Goal: Transaction & Acquisition: Purchase product/service

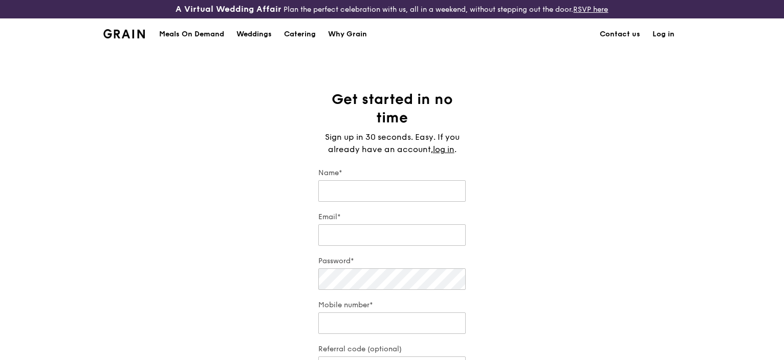
click at [186, 34] on div "Meals On Demand" at bounding box center [191, 34] width 65 height 31
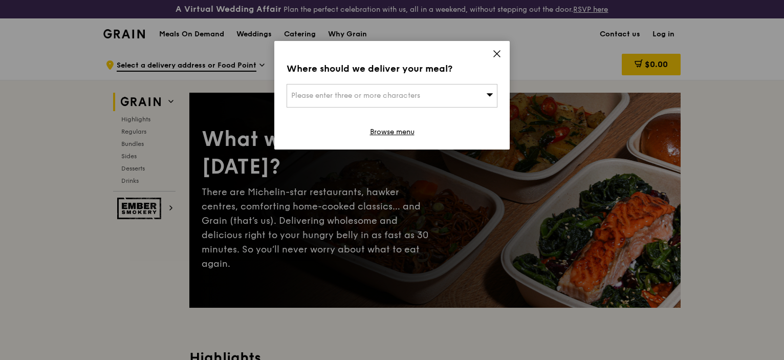
click at [497, 54] on icon at bounding box center [497, 54] width 6 height 6
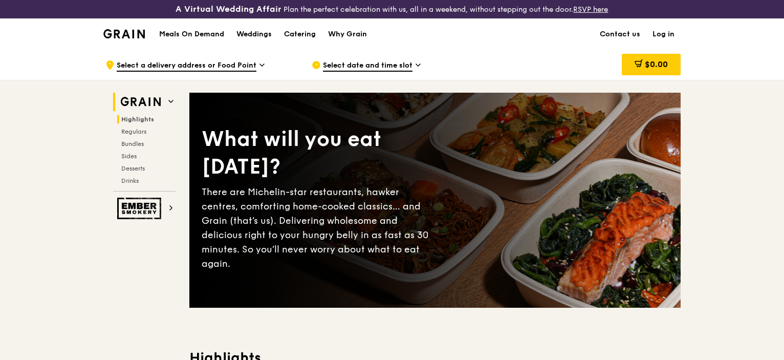
click at [139, 118] on span "Highlights" at bounding box center [137, 119] width 33 height 7
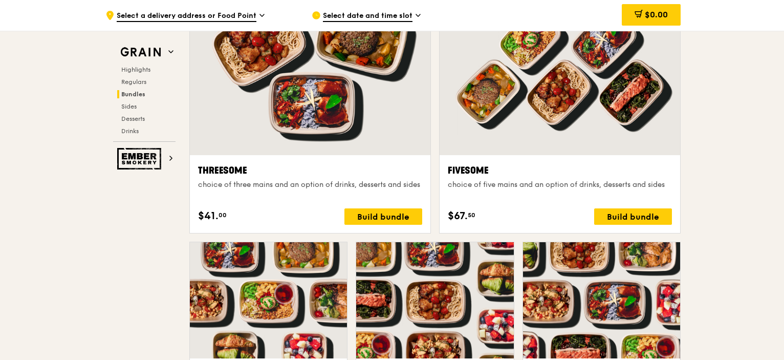
scroll to position [1860, 0]
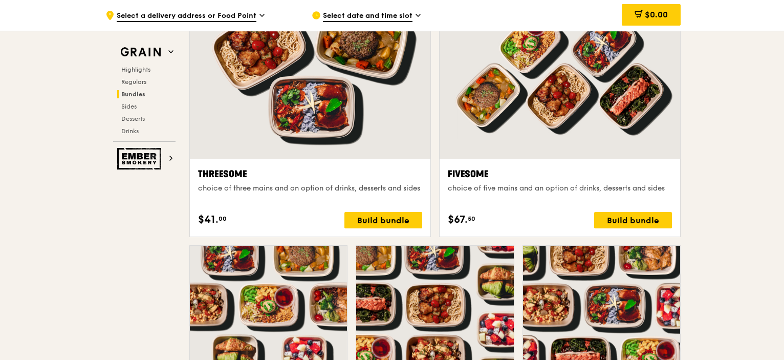
drag, startPoint x: 617, startPoint y: 222, endPoint x: 738, endPoint y: 193, distance: 124.7
click at [738, 193] on div ".cls-1 { fill: none; stroke: #fff; stroke-linecap: round; stroke-linejoin: roun…" at bounding box center [392, 354] width 784 height 4331
click at [714, 192] on div ".cls-1 { fill: none; stroke: #fff; stroke-linecap: round; stroke-linejoin: roun…" at bounding box center [392, 354] width 784 height 4331
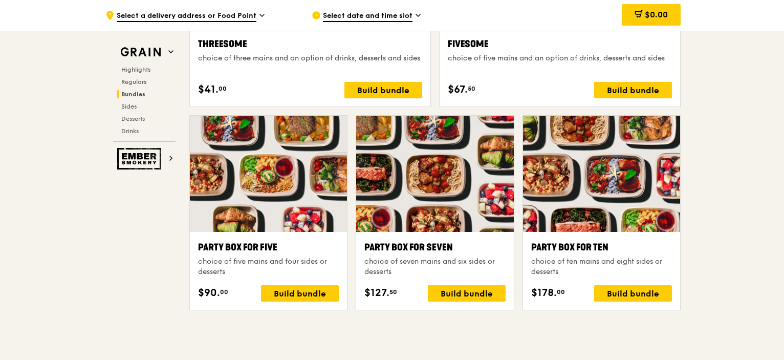
drag, startPoint x: 709, startPoint y: 192, endPoint x: 714, endPoint y: 214, distance: 22.6
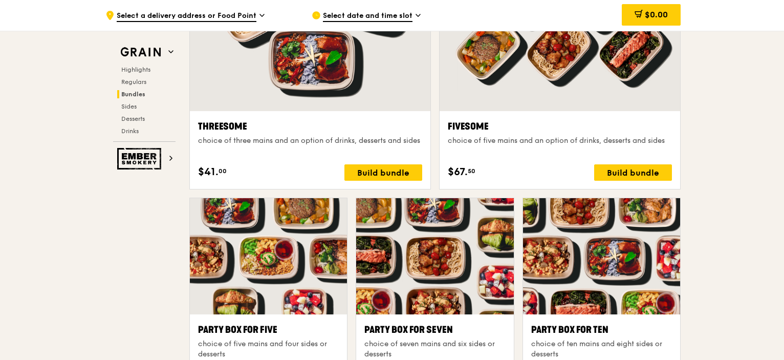
drag, startPoint x: 709, startPoint y: 212, endPoint x: 702, endPoint y: 169, distance: 43.7
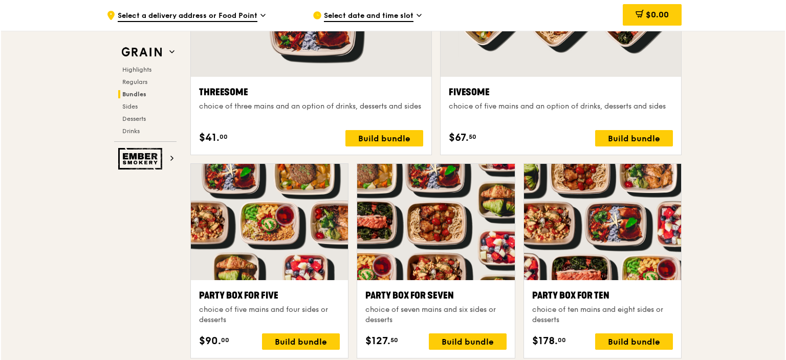
scroll to position [1968, 0]
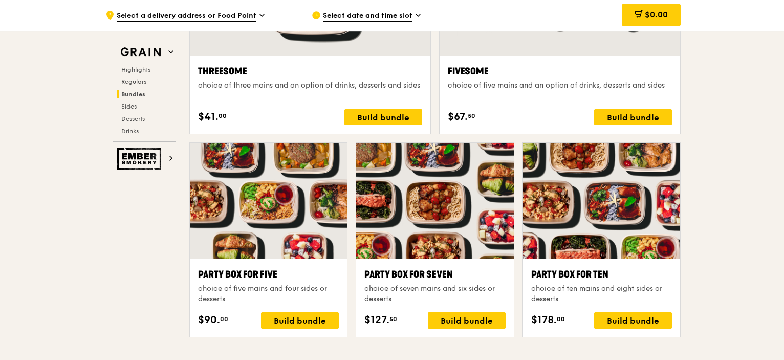
drag, startPoint x: 704, startPoint y: 184, endPoint x: 709, endPoint y: 212, distance: 29.0
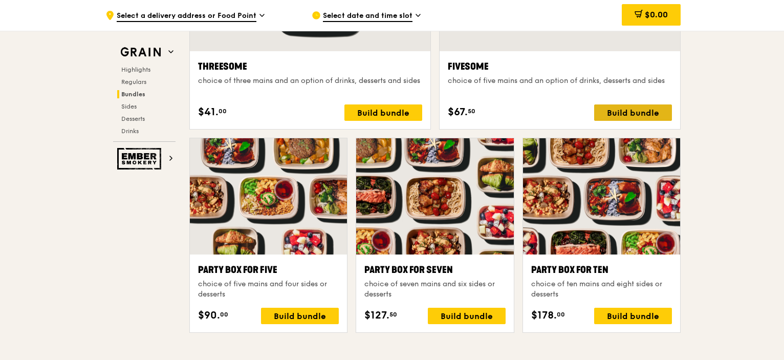
click at [640, 113] on div "Build bundle" at bounding box center [633, 112] width 78 height 16
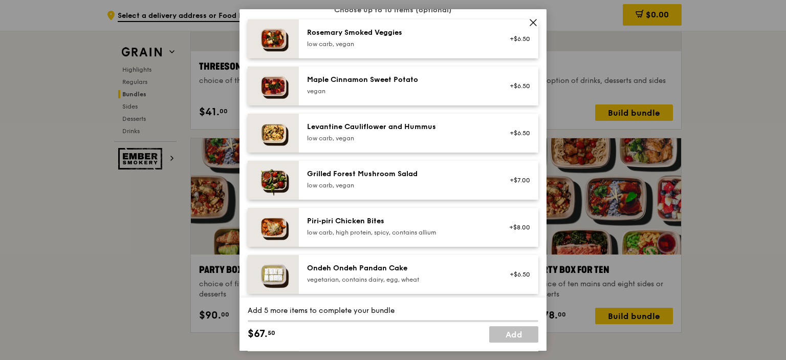
scroll to position [575, 0]
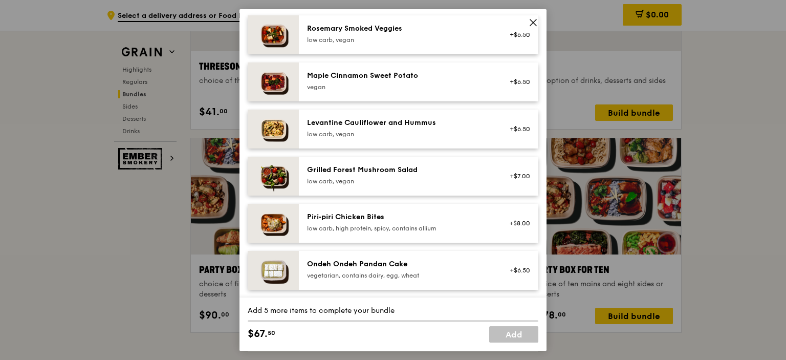
click at [534, 22] on icon at bounding box center [533, 22] width 9 height 9
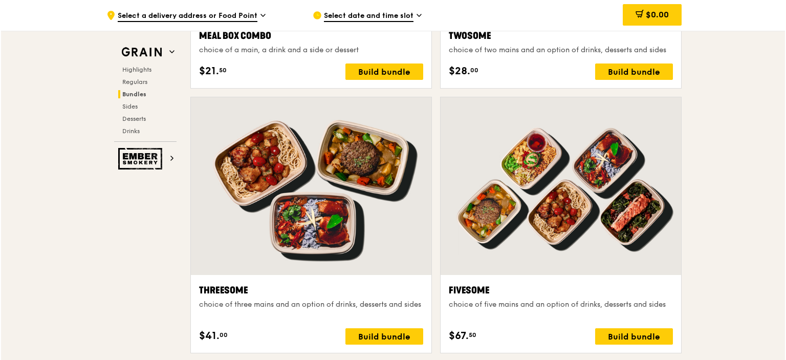
scroll to position [1746, 0]
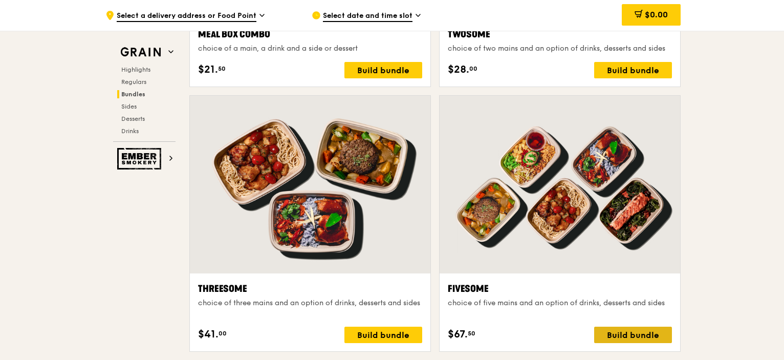
click at [639, 333] on div "Build bundle" at bounding box center [633, 334] width 78 height 16
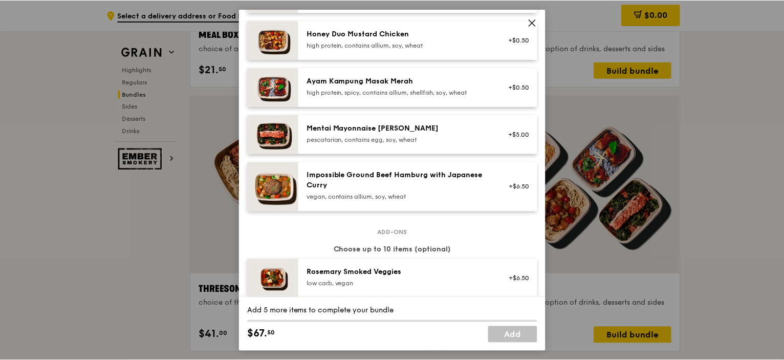
scroll to position [316, 0]
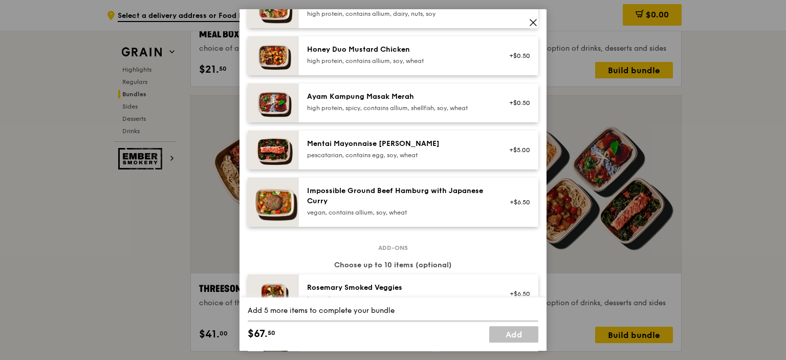
click at [423, 105] on div "high protein, spicy, contains allium, shellfish, soy, wheat" at bounding box center [399, 108] width 184 height 8
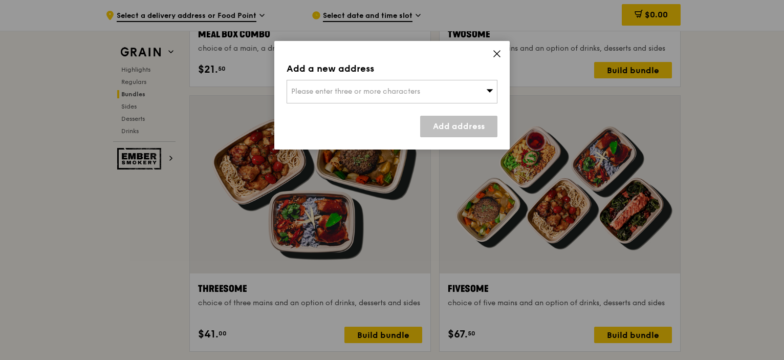
click at [430, 97] on div "Please enter three or more characters" at bounding box center [392, 92] width 211 height 24
click at [494, 52] on icon at bounding box center [496, 53] width 9 height 9
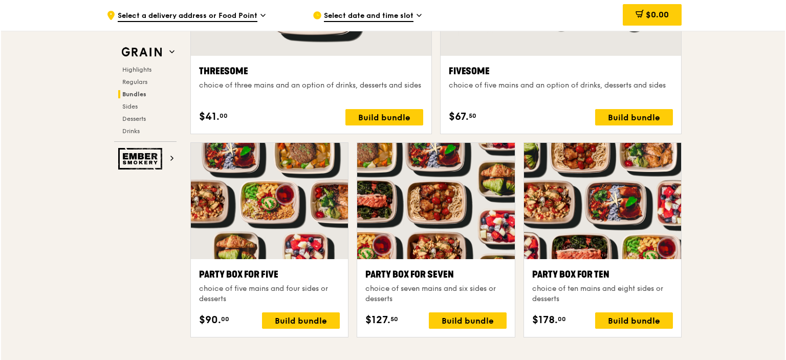
scroll to position [1967, 0]
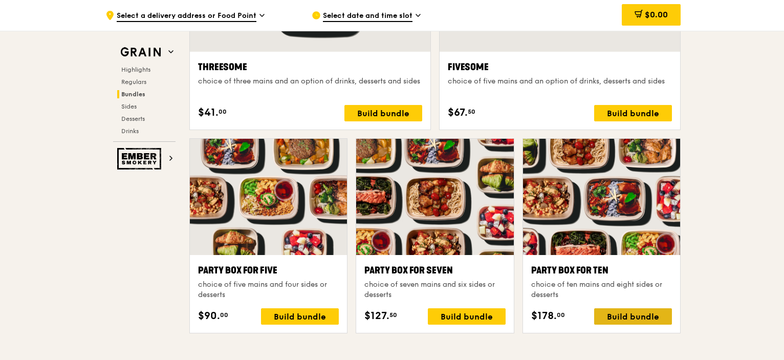
click at [616, 315] on div "Build bundle" at bounding box center [633, 316] width 78 height 16
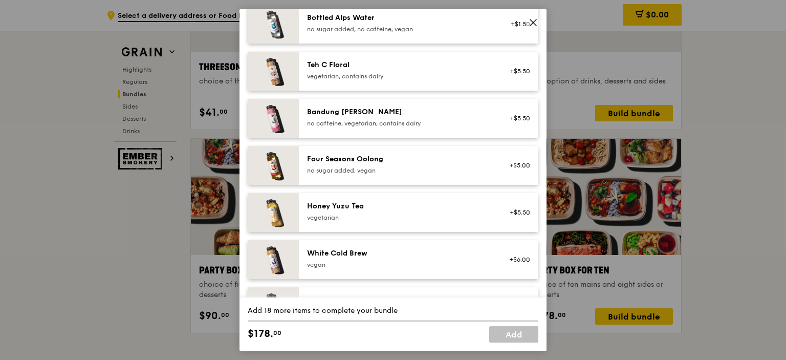
scroll to position [1238, 0]
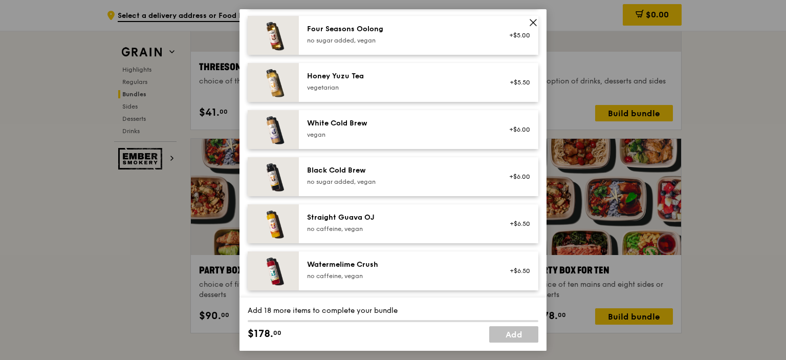
click at [533, 18] on icon at bounding box center [533, 22] width 9 height 9
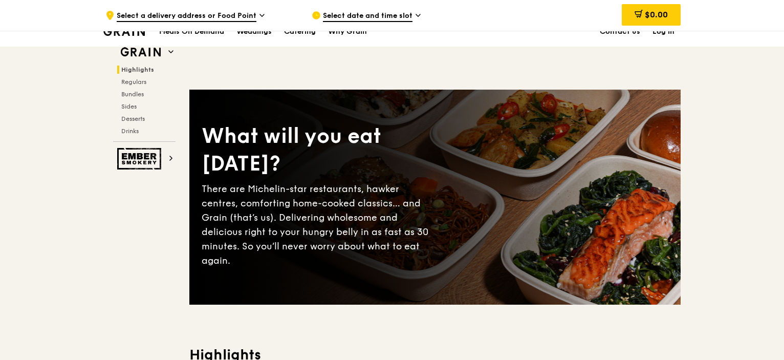
scroll to position [0, 0]
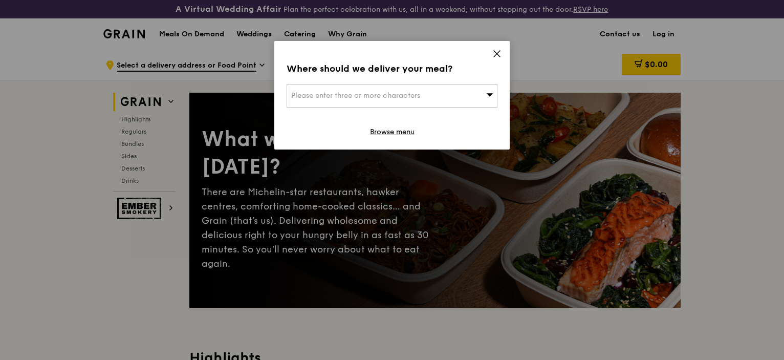
click at [494, 53] on icon at bounding box center [496, 53] width 9 height 9
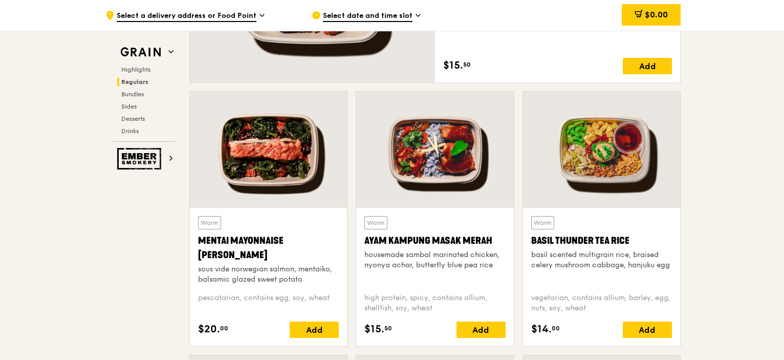
scroll to position [887, 0]
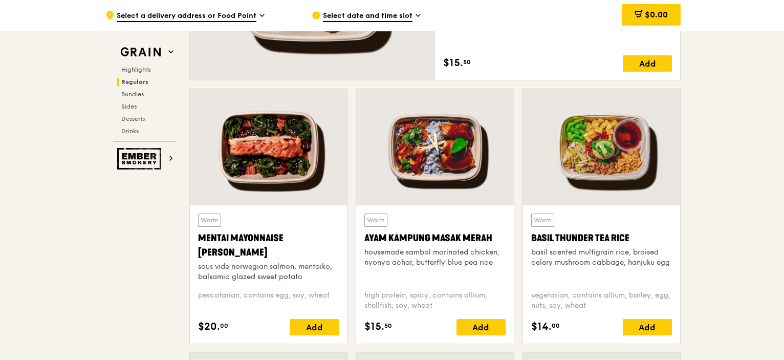
drag, startPoint x: 637, startPoint y: 235, endPoint x: 531, endPoint y: 238, distance: 106.5
click at [531, 238] on div "Basil Thunder Tea Rice" at bounding box center [601, 238] width 141 height 14
copy div "Basil Thunder Tea Rice"
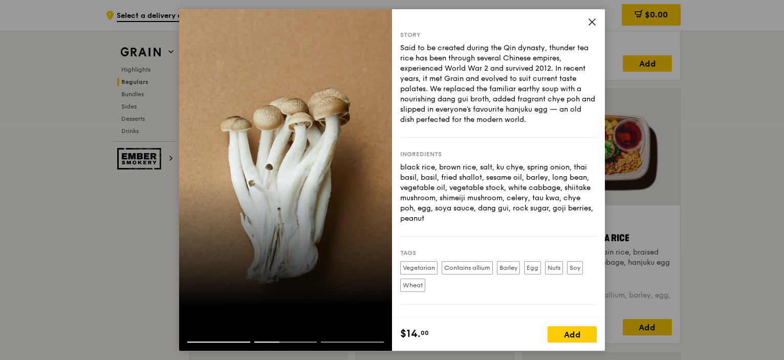
click at [592, 22] on icon at bounding box center [591, 21] width 9 height 9
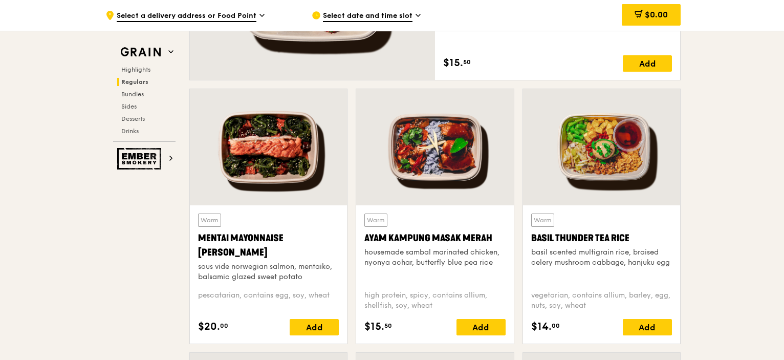
drag, startPoint x: 494, startPoint y: 236, endPoint x: 366, endPoint y: 235, distance: 127.9
click at [366, 235] on div "Ayam Kampung Masak Merah" at bounding box center [434, 238] width 141 height 14
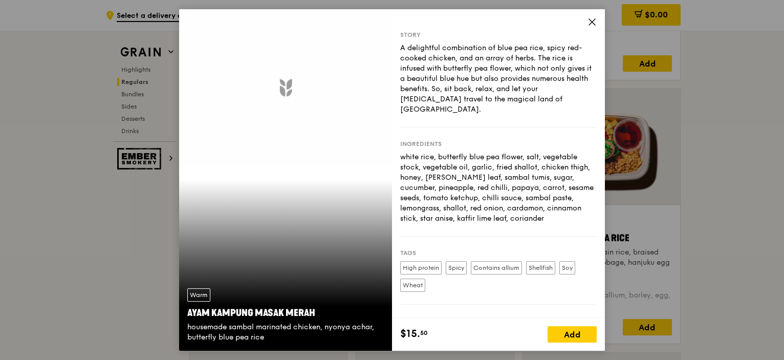
copy div "Ayam Kampung Masak Merah"
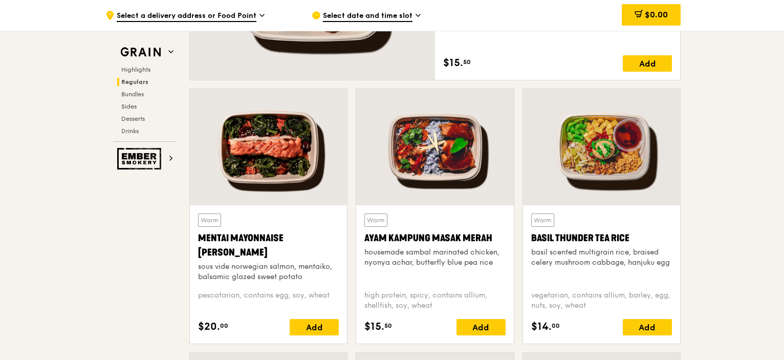
drag, startPoint x: 241, startPoint y: 253, endPoint x: 196, endPoint y: 237, distance: 47.7
click at [196, 237] on div "Warm Mentai Mayonnaise Aburi Salmon sous vide norwegian salmon, mentaiko, balsa…" at bounding box center [268, 274] width 157 height 138
copy div "Mentai Mayonnaise [PERSON_NAME]"
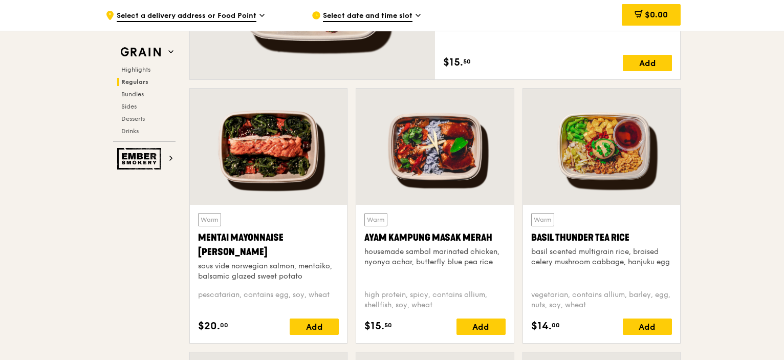
scroll to position [665, 0]
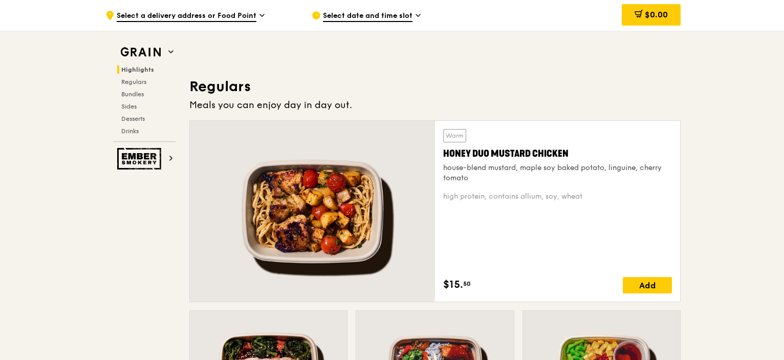
drag, startPoint x: 577, startPoint y: 150, endPoint x: 444, endPoint y: 153, distance: 133.1
click at [444, 153] on div "Honey Duo Mustard Chicken" at bounding box center [557, 153] width 229 height 14
copy div "Honey Duo Mustard Chicken"
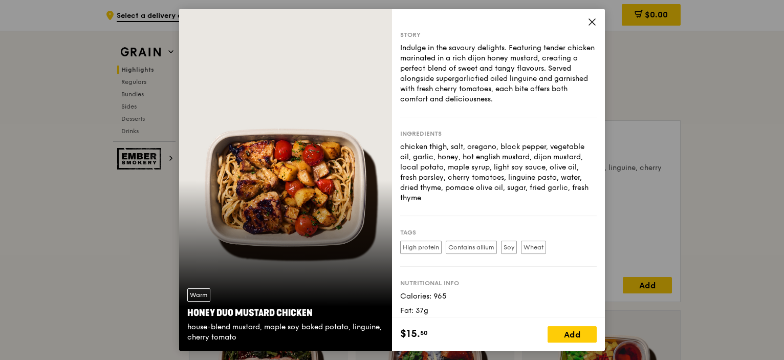
click at [592, 21] on icon at bounding box center [592, 22] width 6 height 6
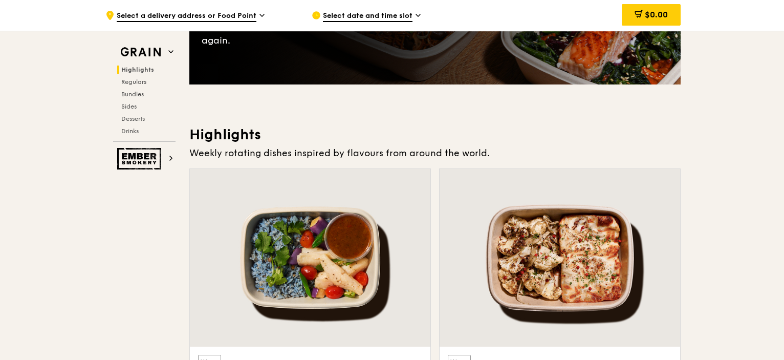
scroll to position [222, 0]
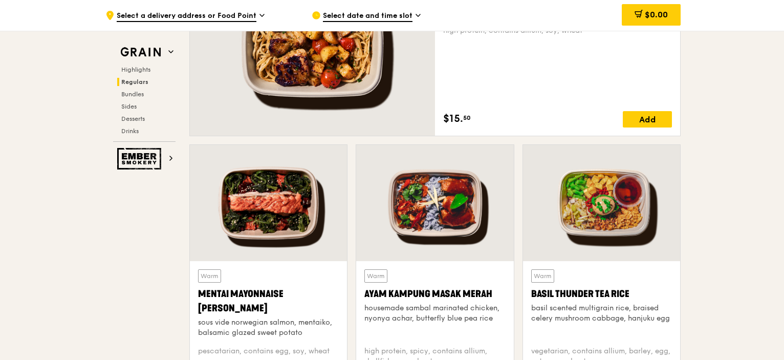
drag, startPoint x: 687, startPoint y: 213, endPoint x: 691, endPoint y: 247, distance: 34.1
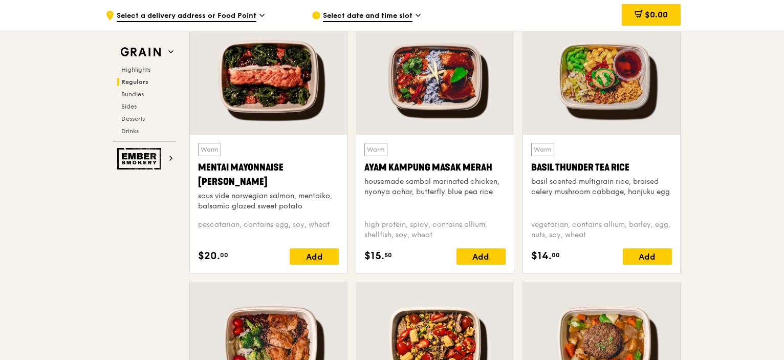
drag, startPoint x: 692, startPoint y: 208, endPoint x: 703, endPoint y: 261, distance: 54.3
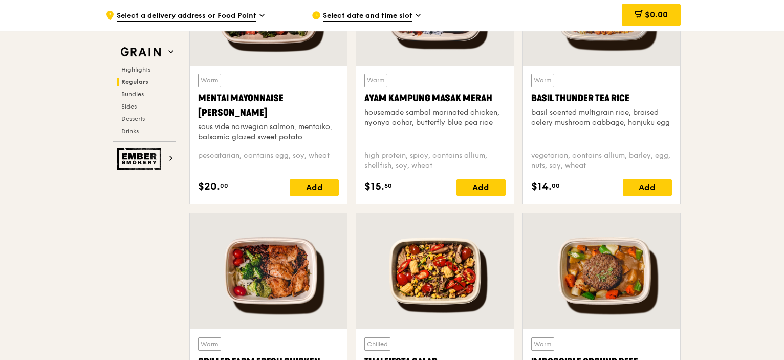
drag, startPoint x: 700, startPoint y: 225, endPoint x: 702, endPoint y: 263, distance: 38.0
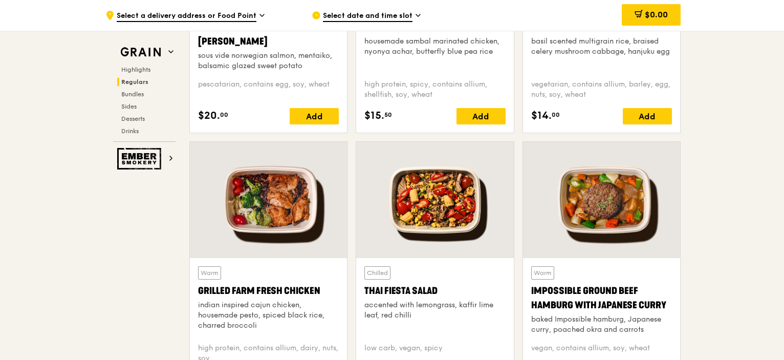
drag, startPoint x: 694, startPoint y: 188, endPoint x: 704, endPoint y: 229, distance: 41.7
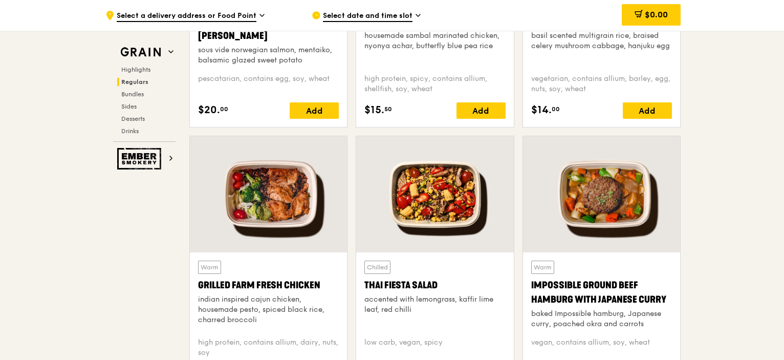
drag, startPoint x: 332, startPoint y: 284, endPoint x: 190, endPoint y: 285, distance: 141.2
click at [190, 285] on div "Warm Grilled Farm Fresh Chicken indian inspired cajun chicken, housemade pesto,…" at bounding box center [268, 321] width 157 height 138
copy div "Grilled Farm Fresh Chicken"
